Goal: Task Accomplishment & Management: Manage account settings

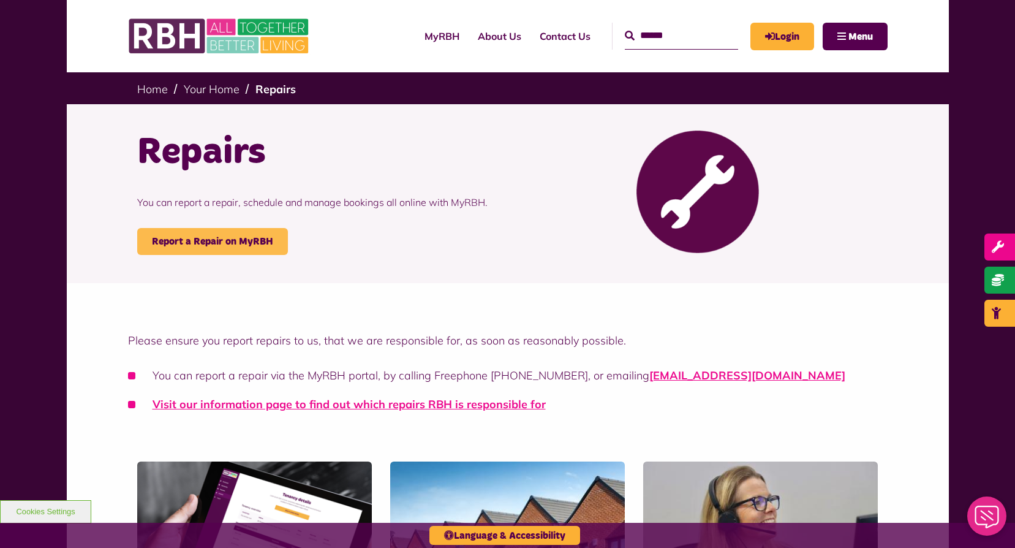
click at [211, 239] on link "Report a Repair on MyRBH" at bounding box center [212, 241] width 151 height 27
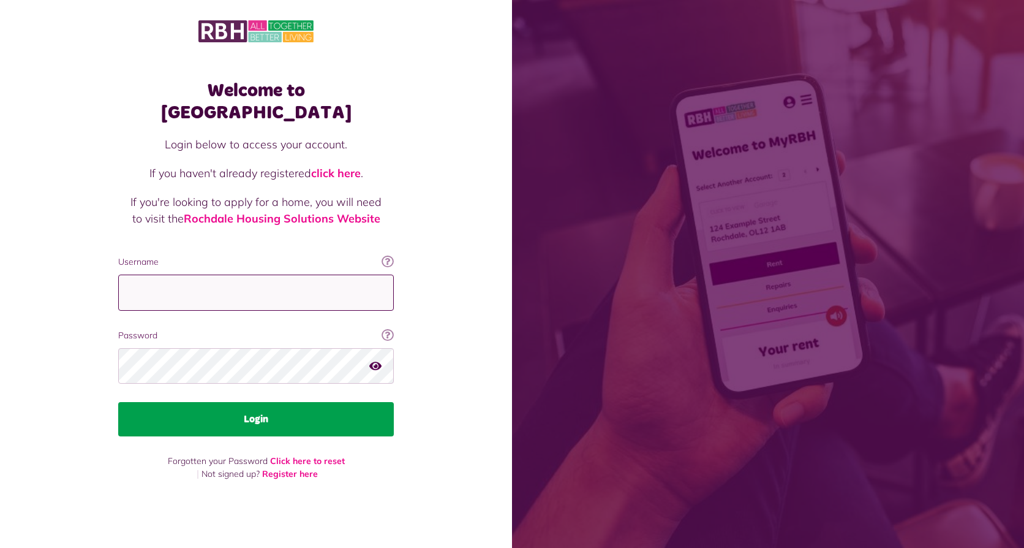
type input "**********"
click at [252, 409] on button "Login" at bounding box center [256, 419] width 276 height 34
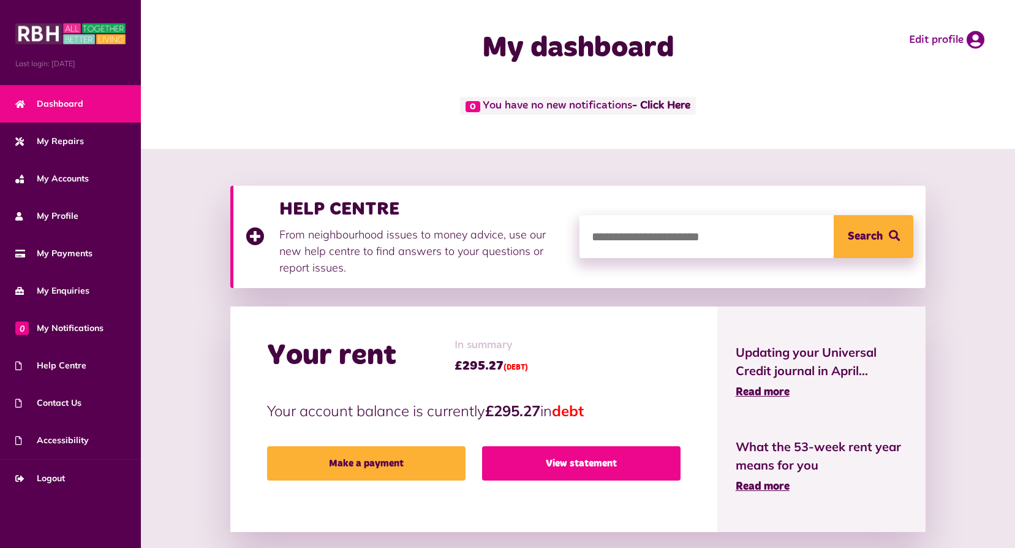
click at [578, 462] on link "View statement" at bounding box center [581, 463] width 198 height 34
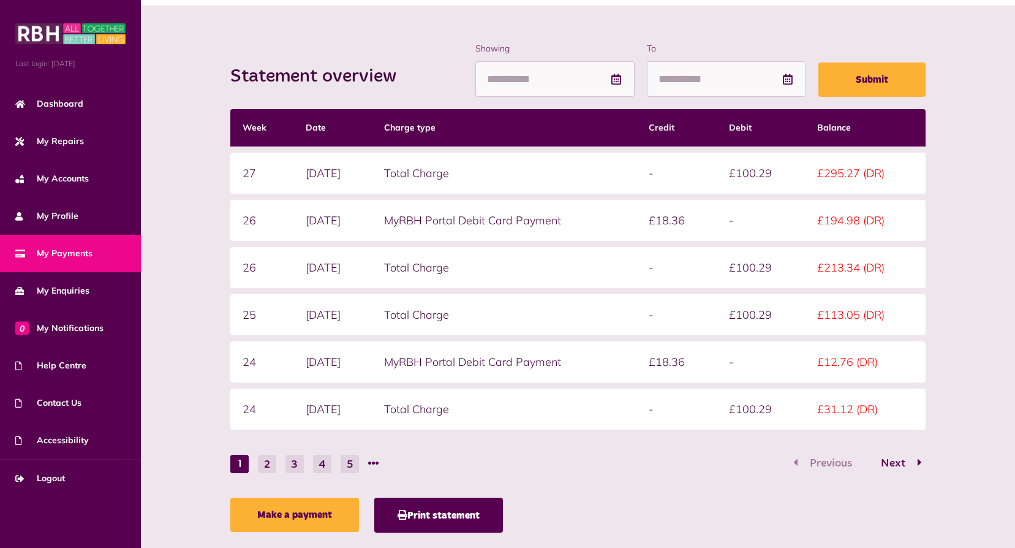
scroll to position [168, 0]
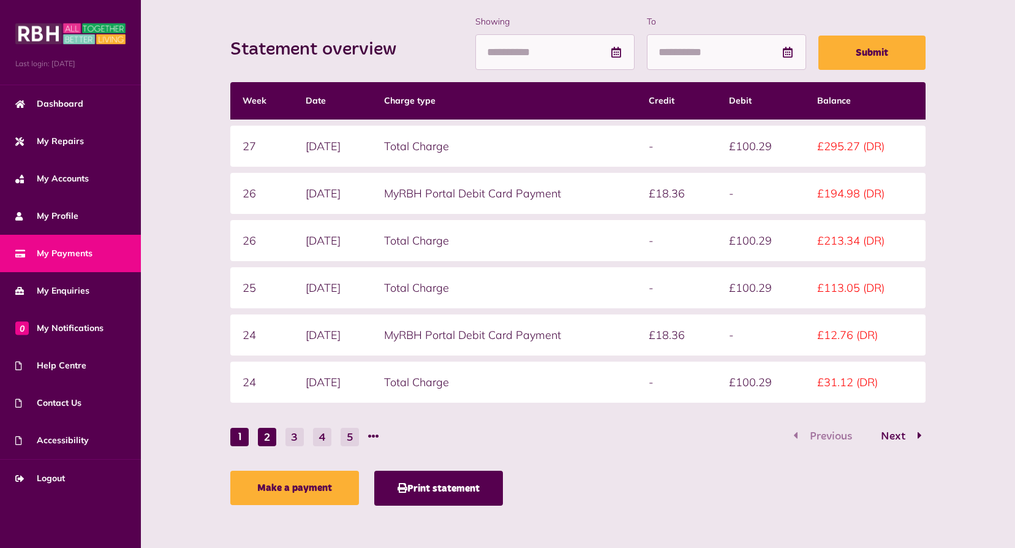
click at [263, 434] on button "2" at bounding box center [267, 437] width 18 height 18
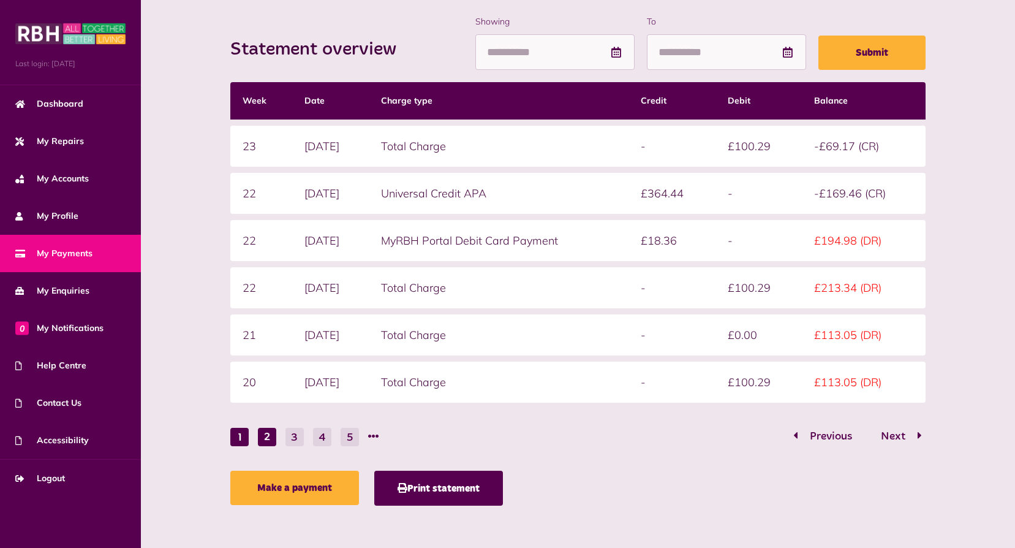
click at [238, 436] on button "1" at bounding box center [239, 437] width 18 height 18
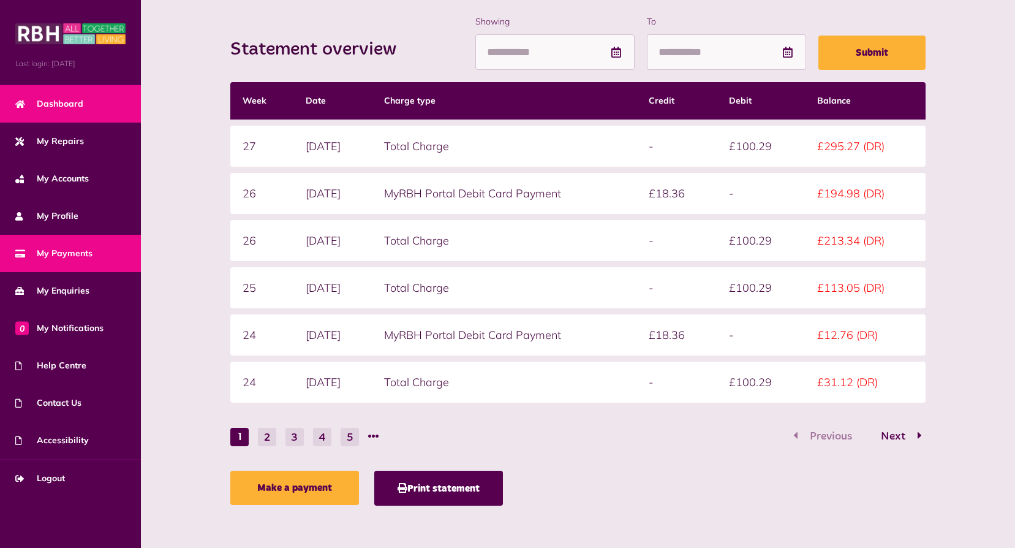
click at [78, 100] on span "Dashboard" at bounding box center [49, 103] width 68 height 13
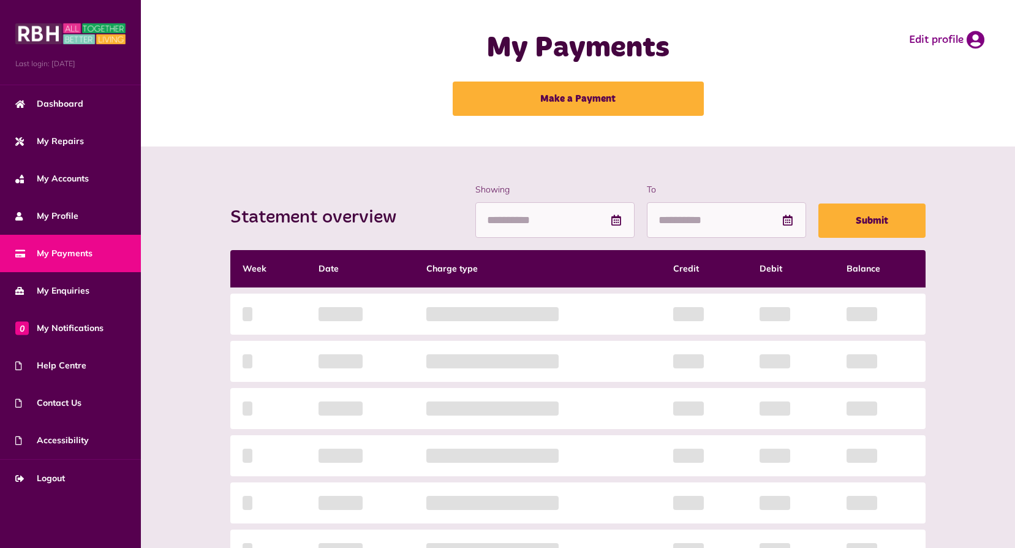
scroll to position [124, 0]
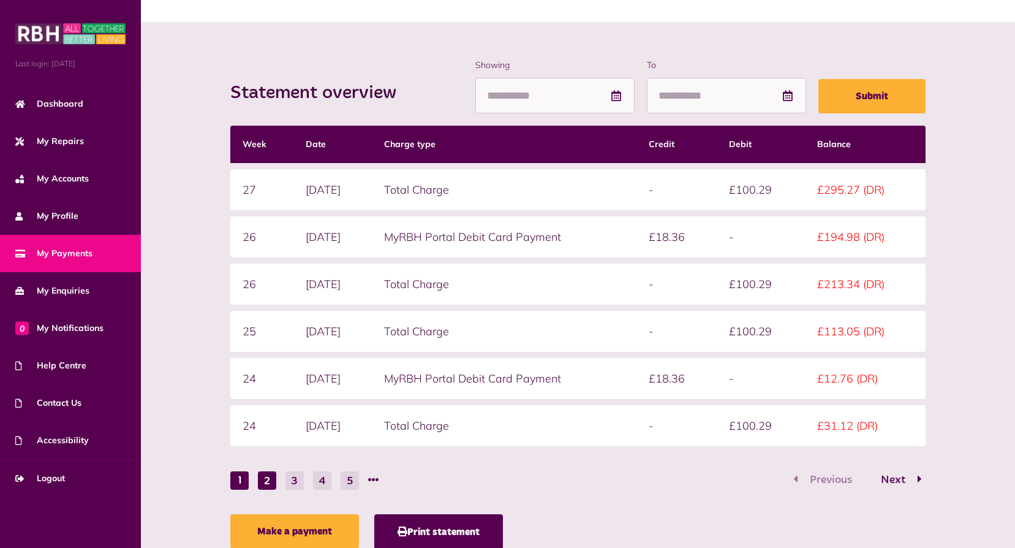
click at [268, 477] on button "2" at bounding box center [267, 480] width 18 height 18
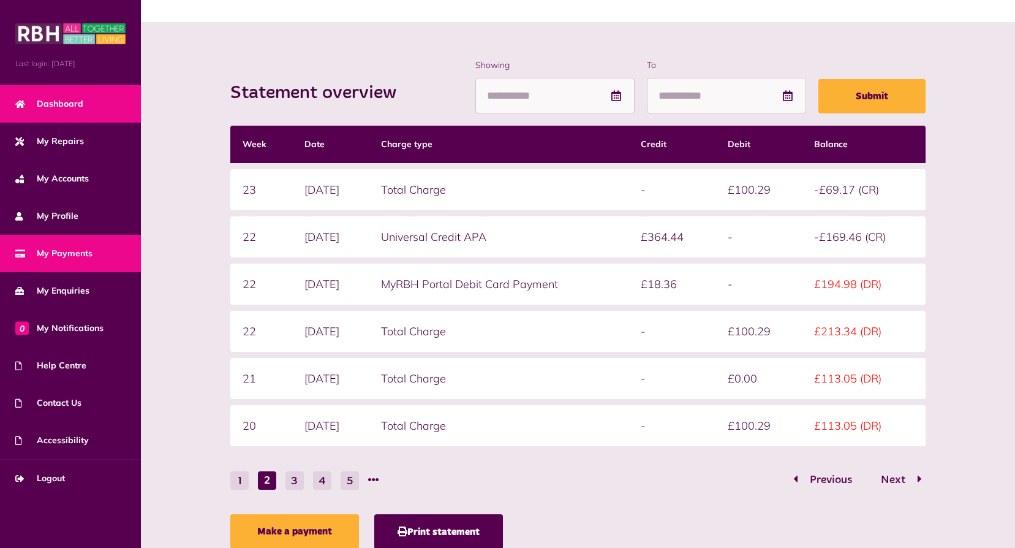
click at [62, 101] on span "Dashboard" at bounding box center [49, 103] width 68 height 13
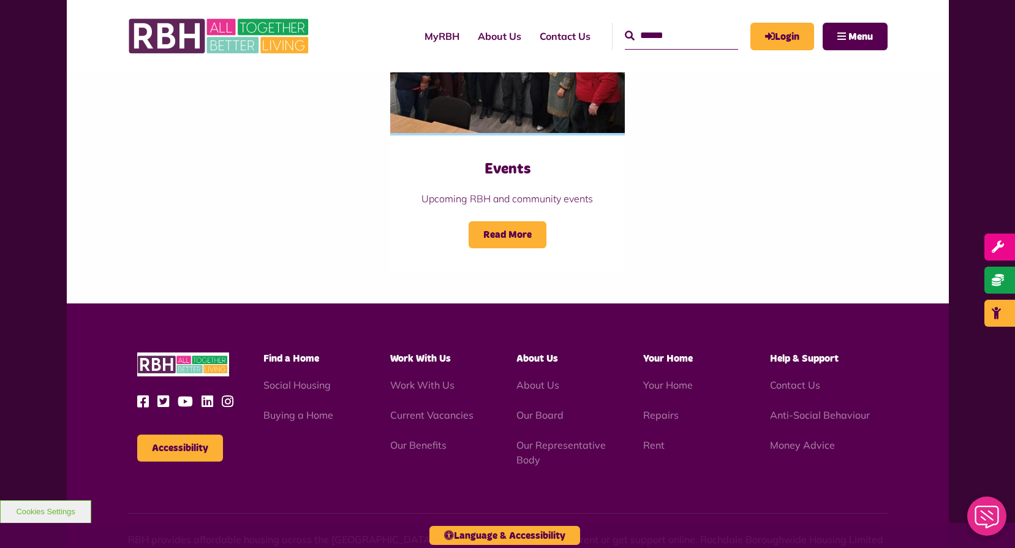
scroll to position [1408, 0]
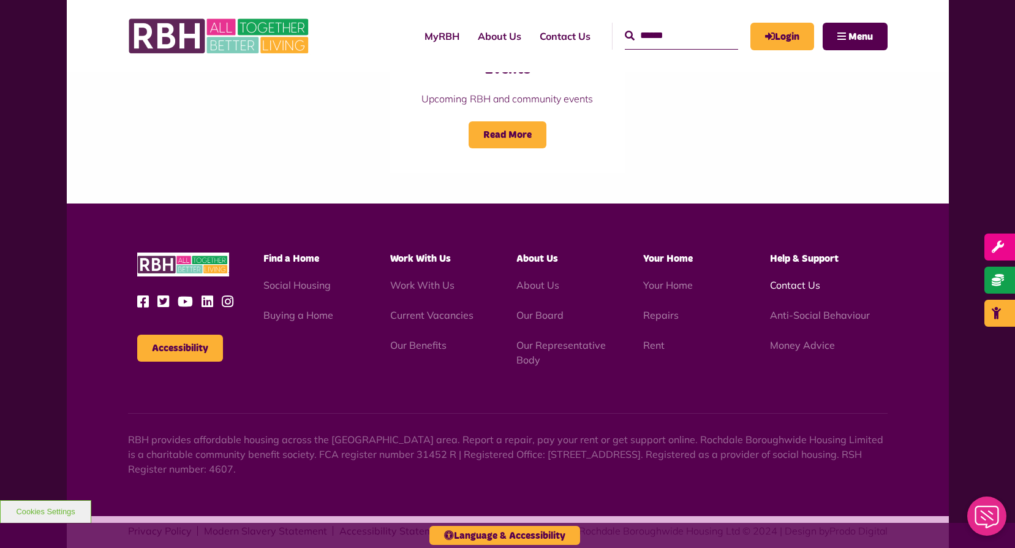
click at [796, 279] on link "Contact Us" at bounding box center [795, 285] width 50 height 12
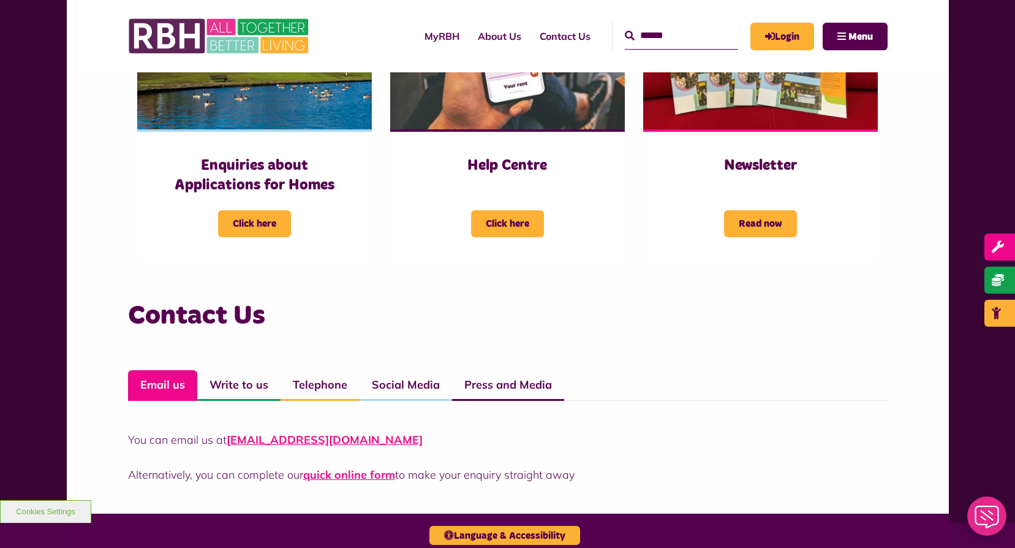
scroll to position [674, 0]
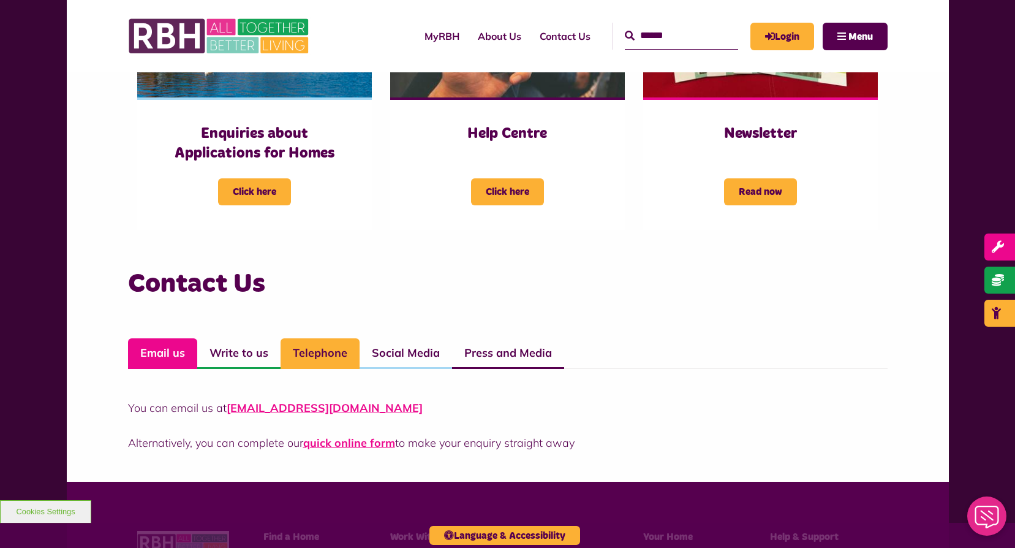
click at [312, 352] on link "Telephone" at bounding box center [320, 353] width 79 height 31
